Goal: Navigation & Orientation: Go to known website

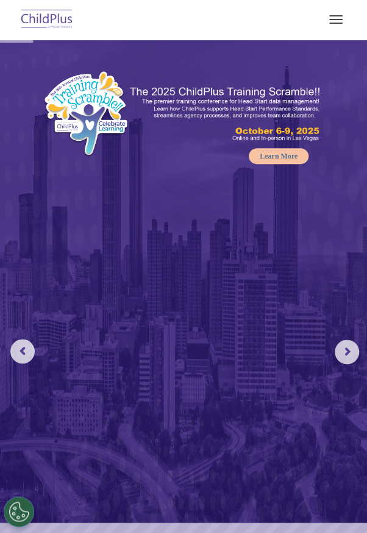
select select "MEDIUM"
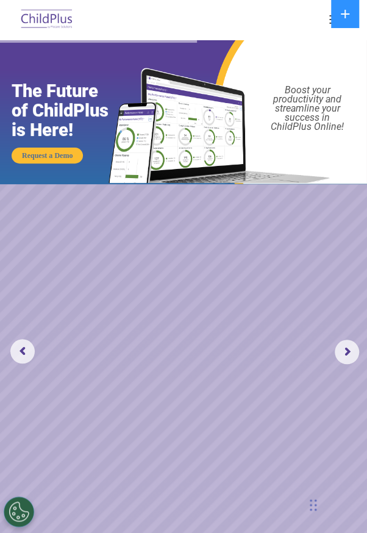
click at [326, 23] on button "button" at bounding box center [337, 20] width 26 height 20
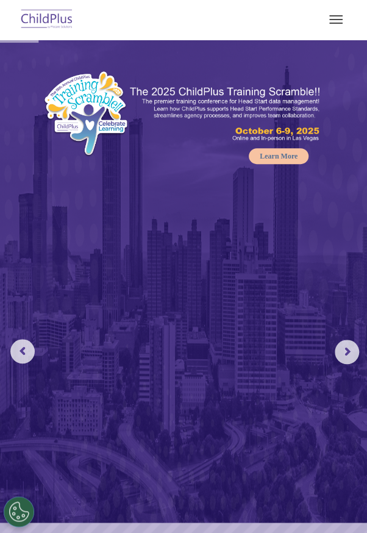
click at [347, 25] on button at bounding box center [345, 14] width 28 height 28
select select "MEDIUM"
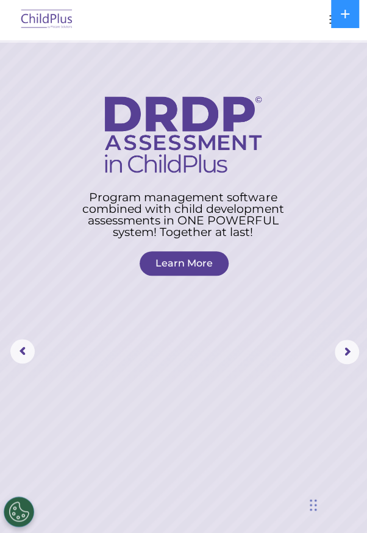
click at [0, 0] on rs-layer at bounding box center [0, 0] width 0 height 0
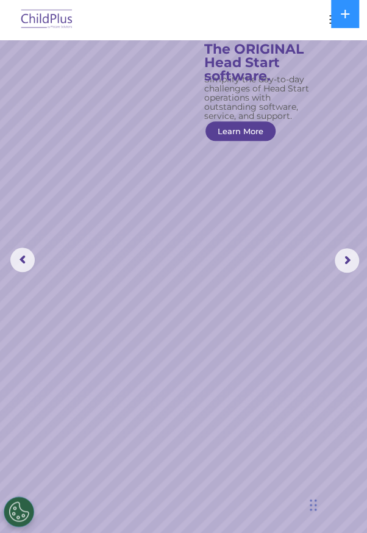
scroll to position [105, 0]
